Goal: Manage account settings

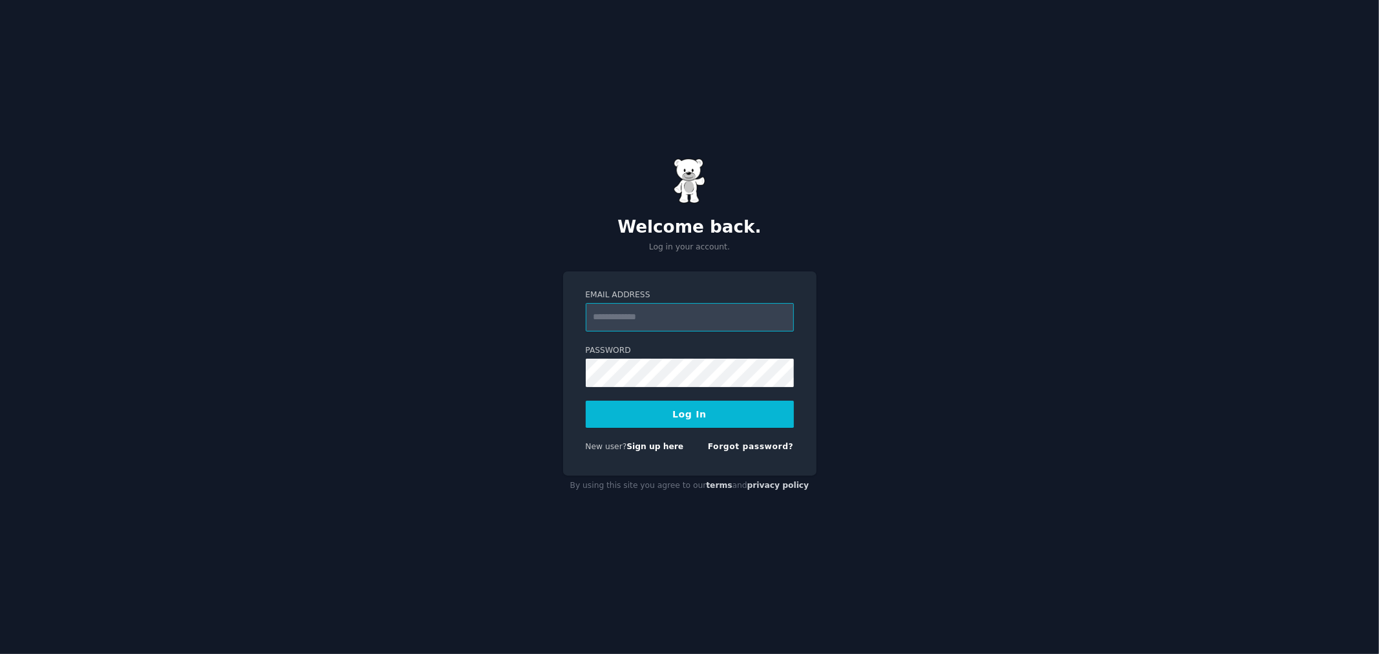
type input "**********"
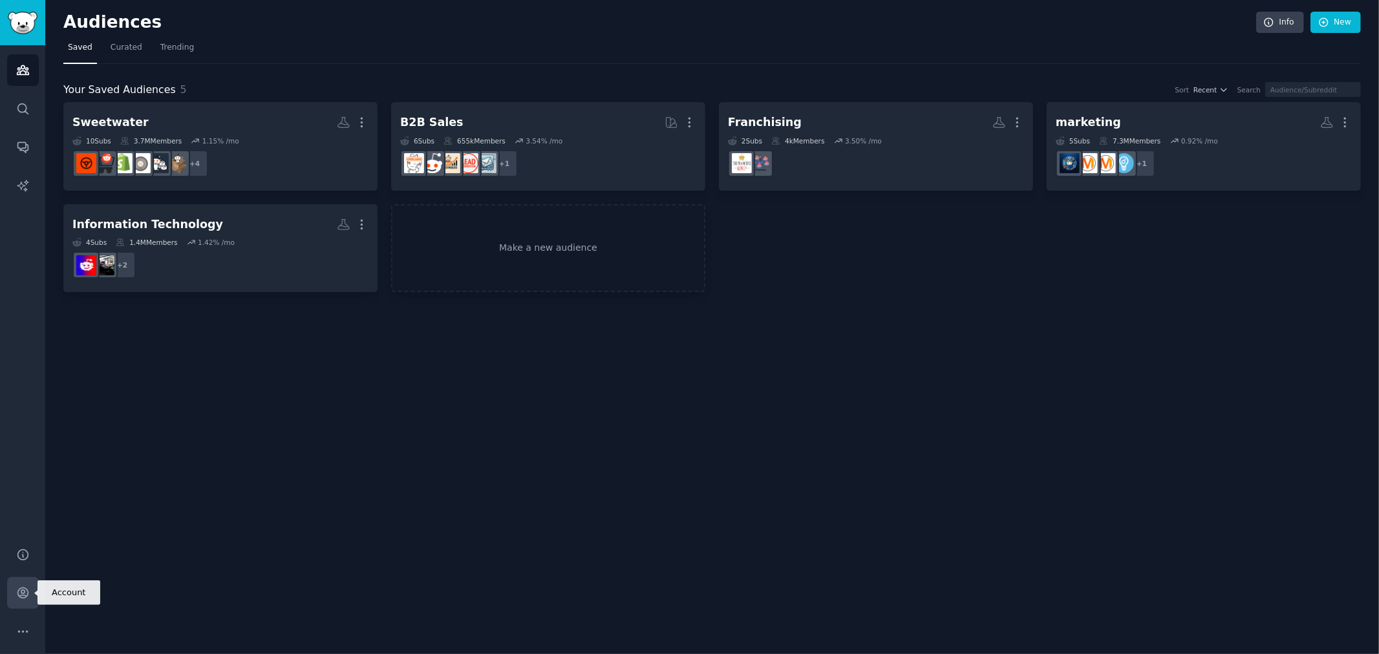
click at [27, 595] on icon "Sidebar" at bounding box center [23, 593] width 14 height 14
